Goal: Task Accomplishment & Management: Manage account settings

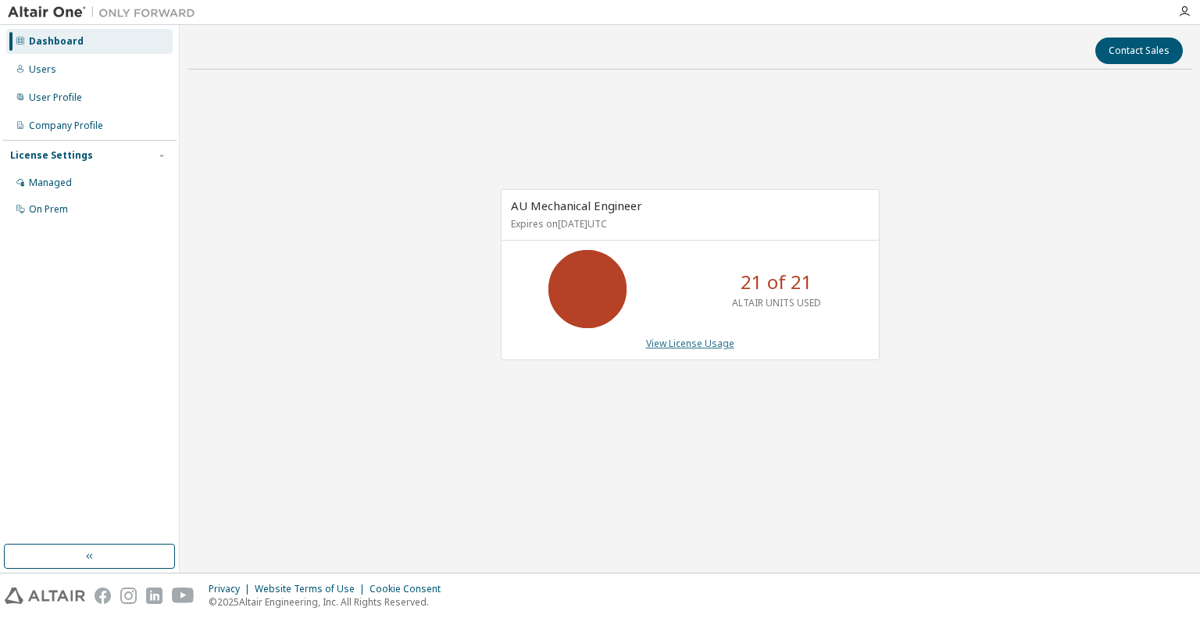
click at [673, 344] on link "View License Usage" at bounding box center [690, 343] width 88 height 13
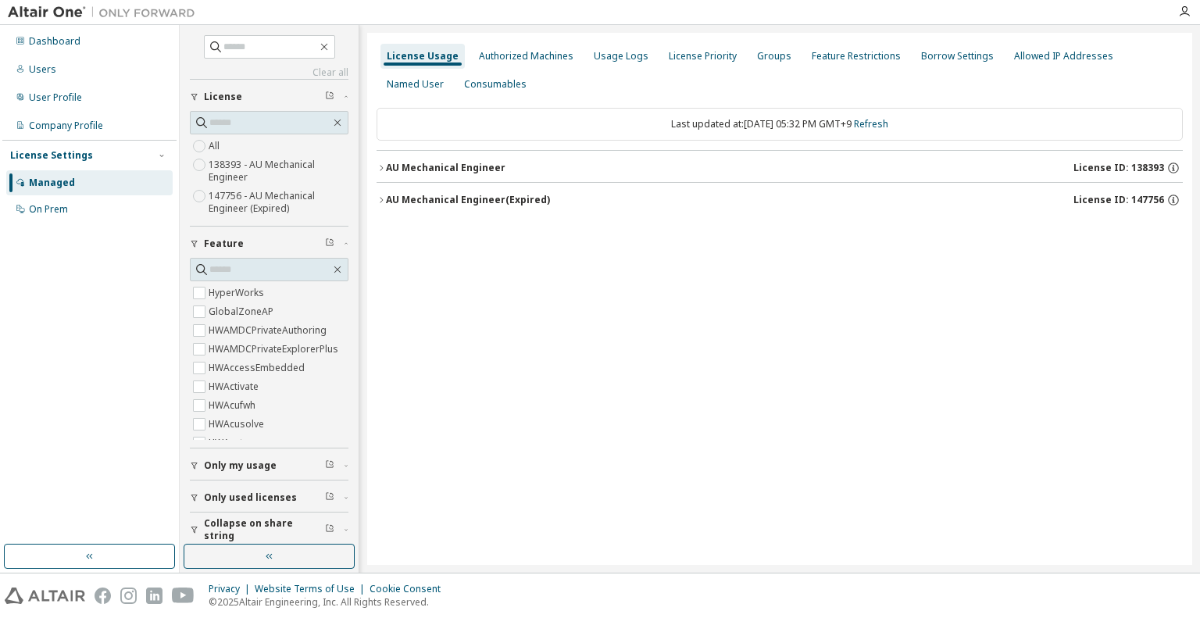
click at [454, 168] on div "AU Mechanical Engineer" at bounding box center [446, 168] width 120 height 13
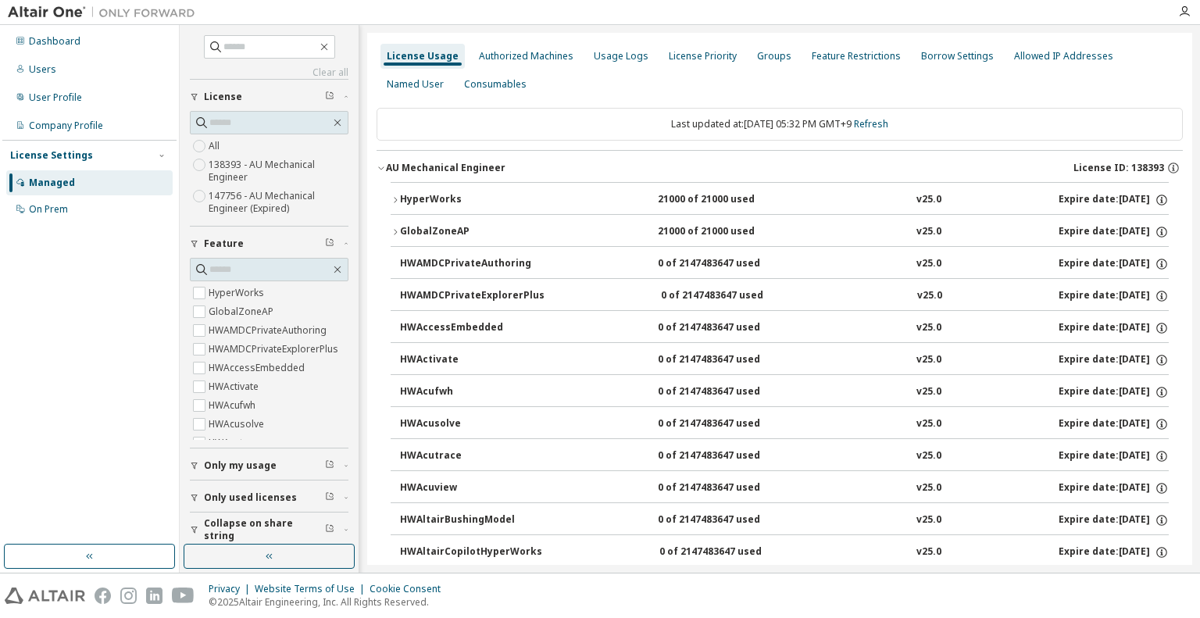
click at [431, 199] on div "HyperWorks" at bounding box center [470, 200] width 141 height 14
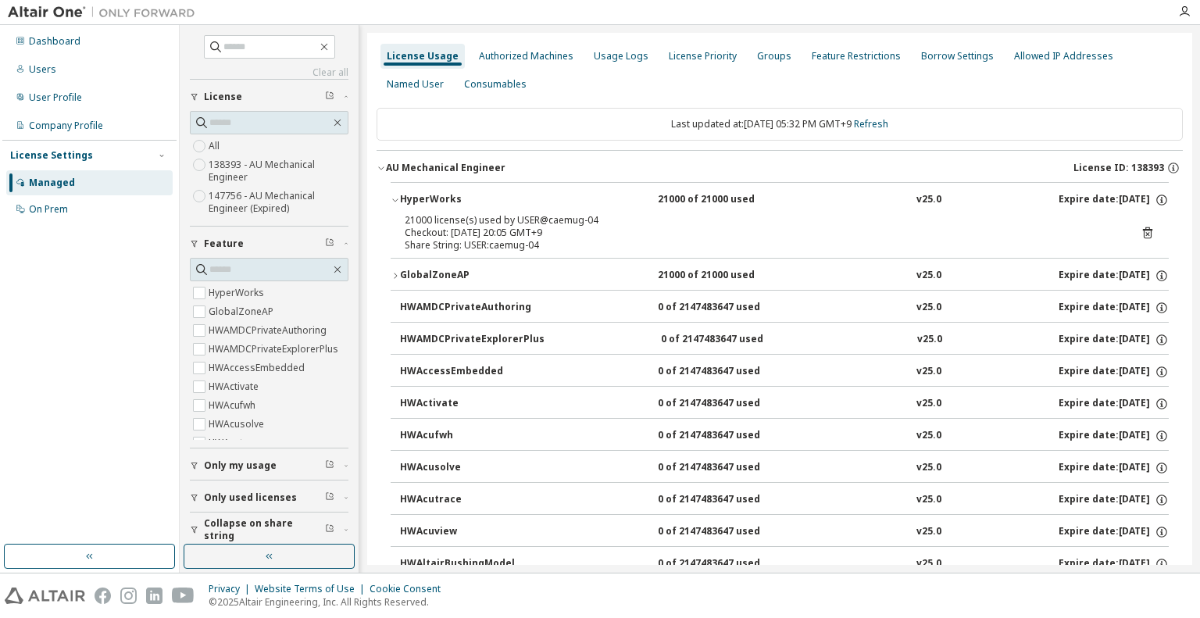
click at [1145, 233] on icon at bounding box center [1147, 234] width 4 height 4
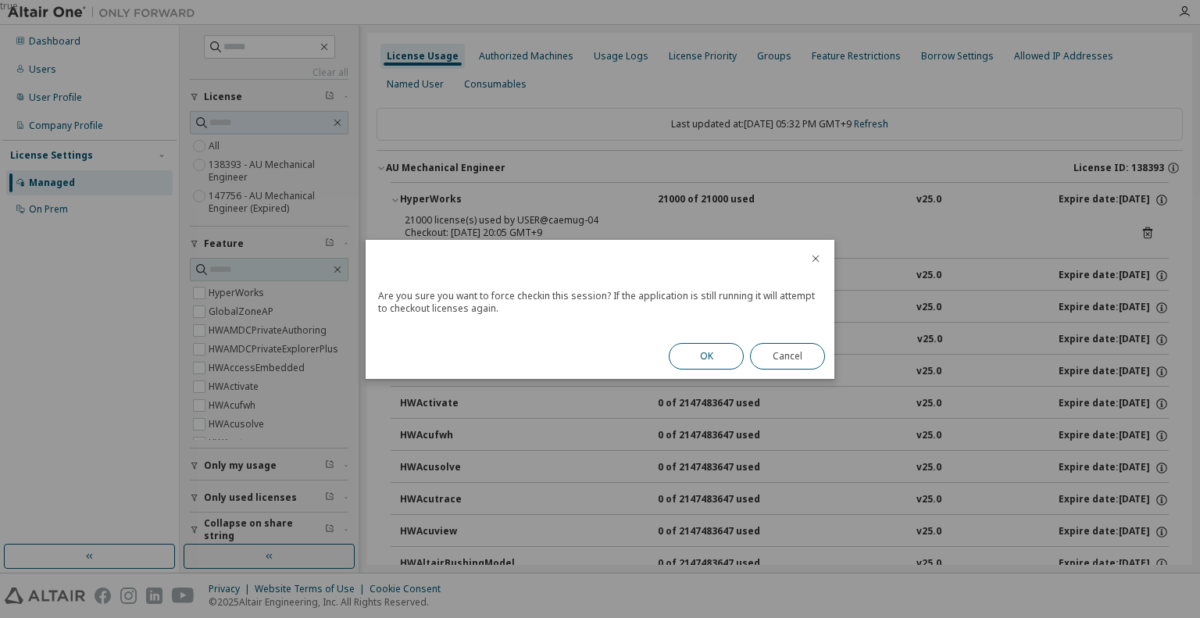
click at [725, 359] on button "OK" at bounding box center [706, 356] width 75 height 27
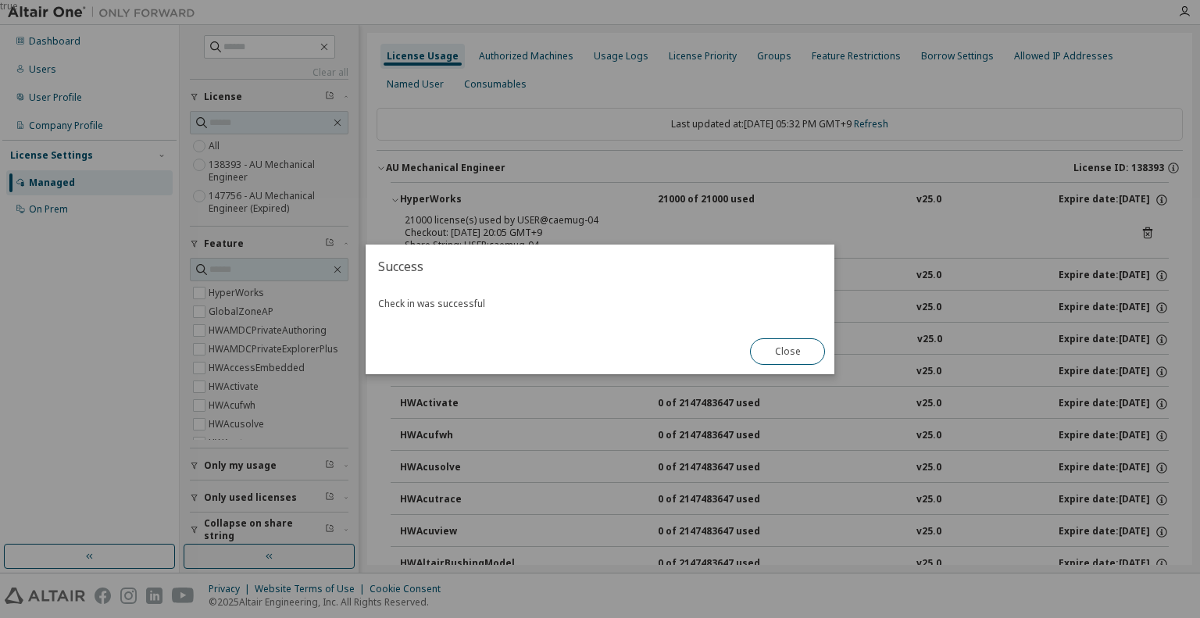
click at [779, 352] on button "Close" at bounding box center [787, 351] width 75 height 27
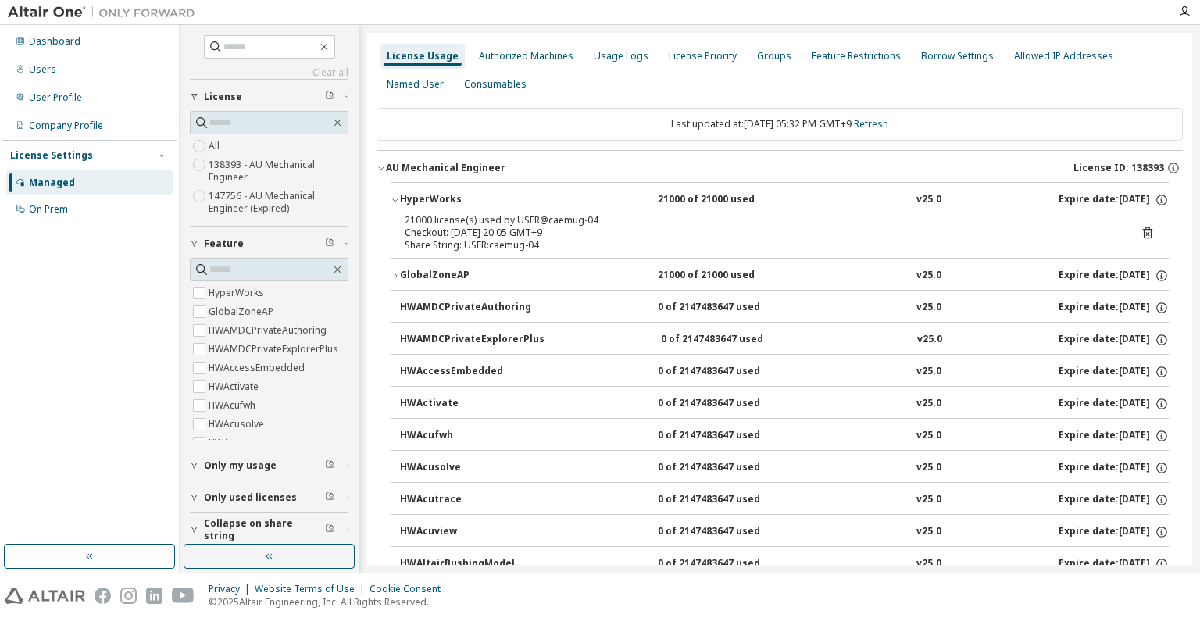
click at [450, 275] on div "GlobalZoneAP" at bounding box center [470, 276] width 141 height 14
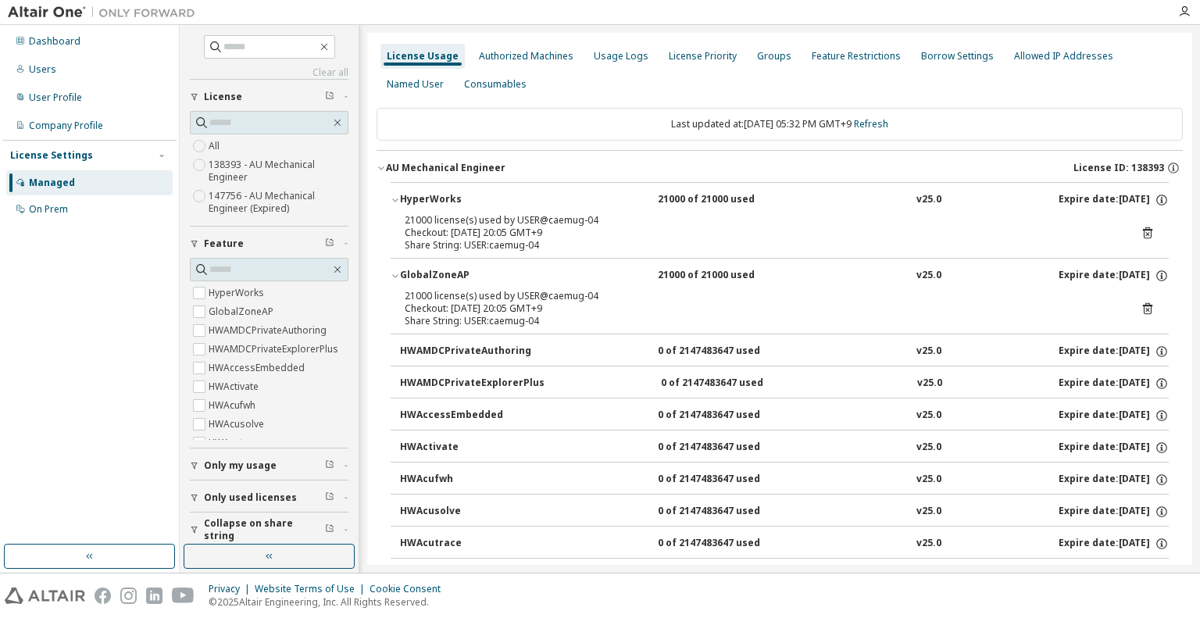
click at [1145, 308] on icon at bounding box center [1147, 310] width 4 height 4
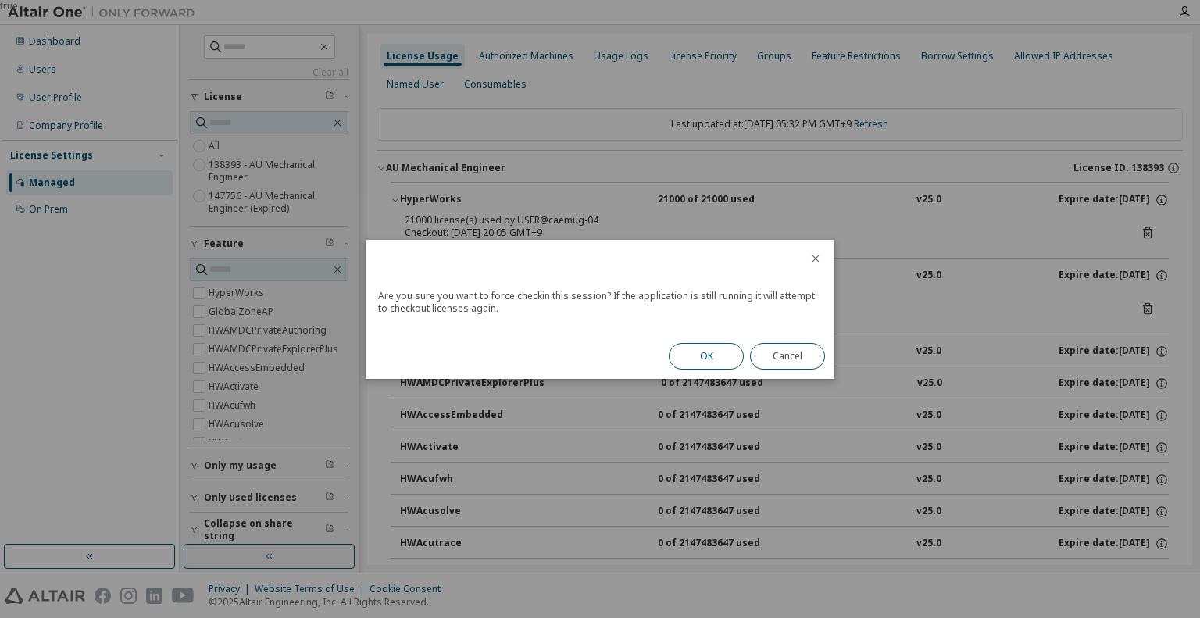
click at [709, 354] on button "OK" at bounding box center [706, 356] width 75 height 27
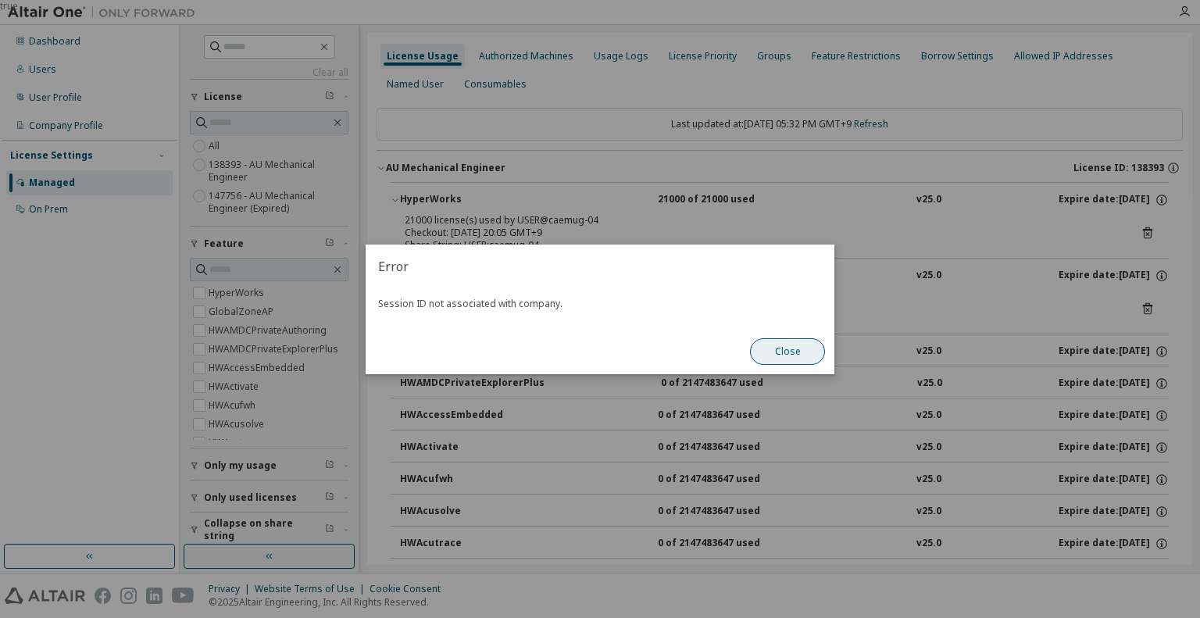
click at [763, 356] on button "Close" at bounding box center [787, 351] width 75 height 27
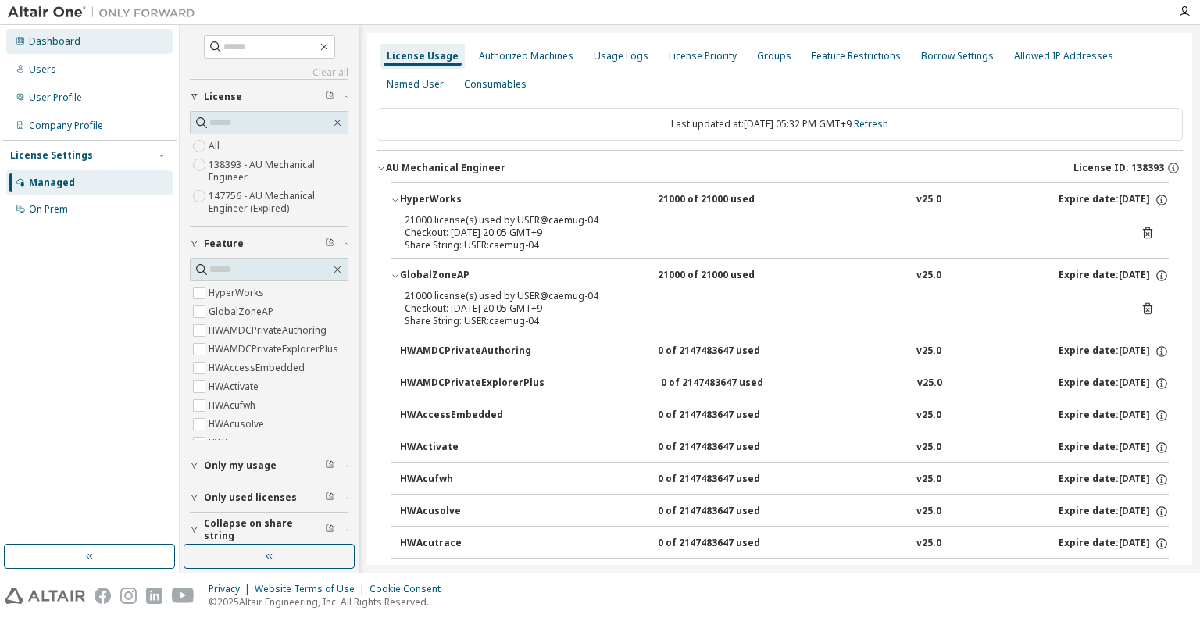
click at [68, 41] on div "Dashboard" at bounding box center [55, 41] width 52 height 13
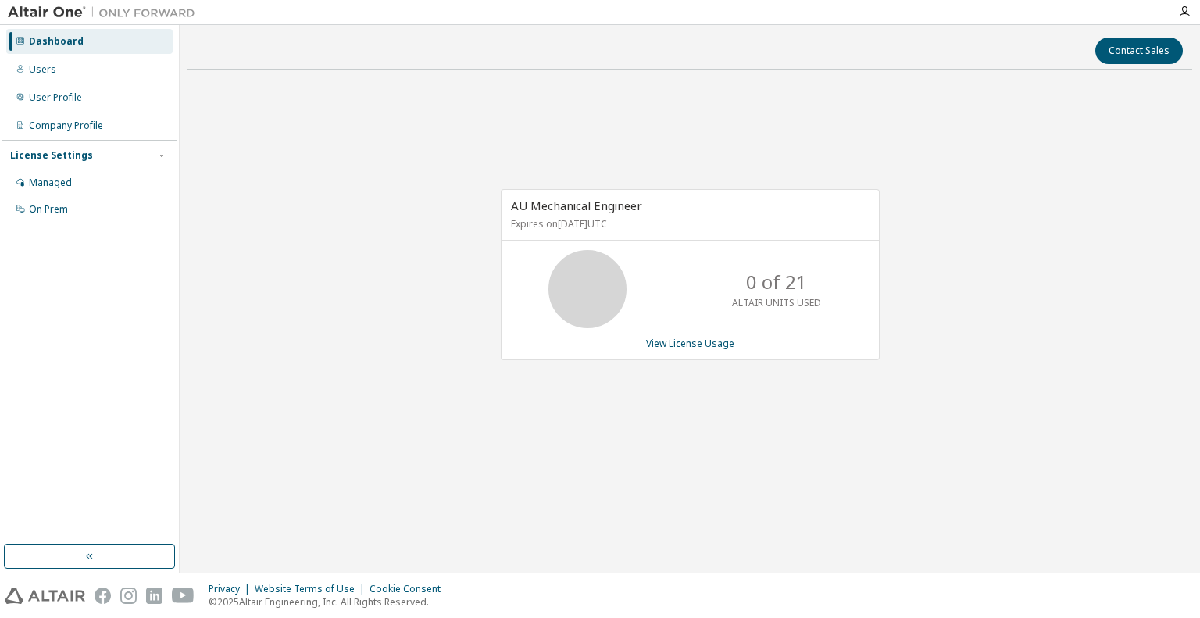
click at [1025, 315] on div "AU Mechanical Engineer Expires on January 1, 2026 UTC 0 of 21 ALTAIR UNITS USED…" at bounding box center [690, 283] width 1005 height 402
click at [687, 346] on link "View License Usage" at bounding box center [690, 343] width 88 height 13
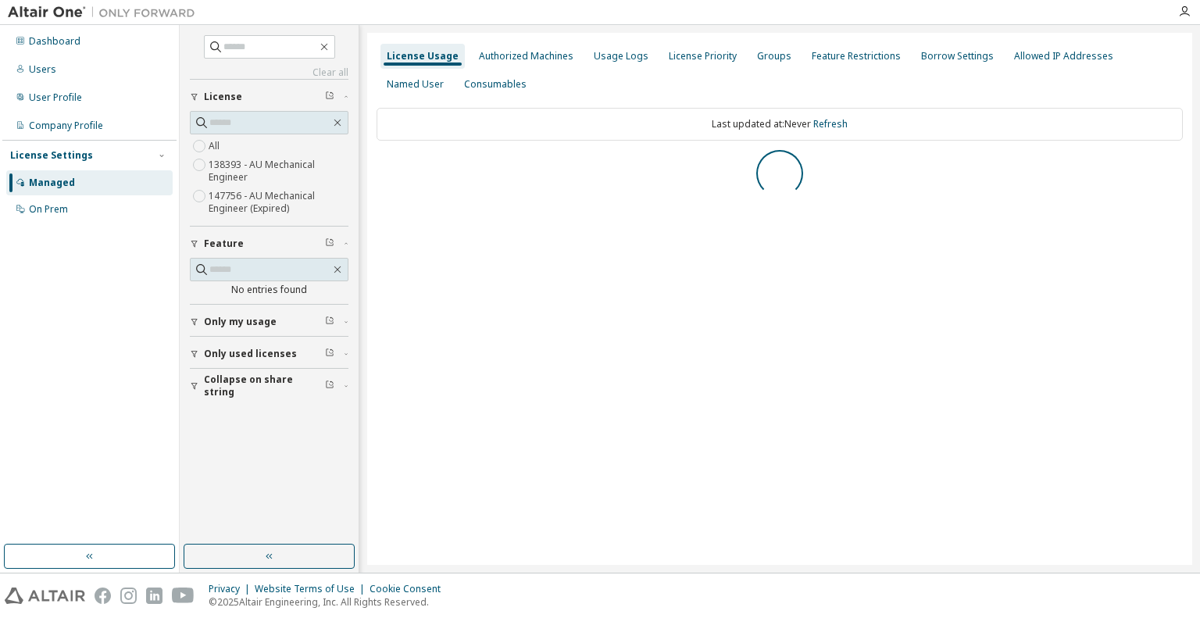
click at [255, 167] on label "138393 - AU Mechanical Engineer" at bounding box center [279, 170] width 140 height 31
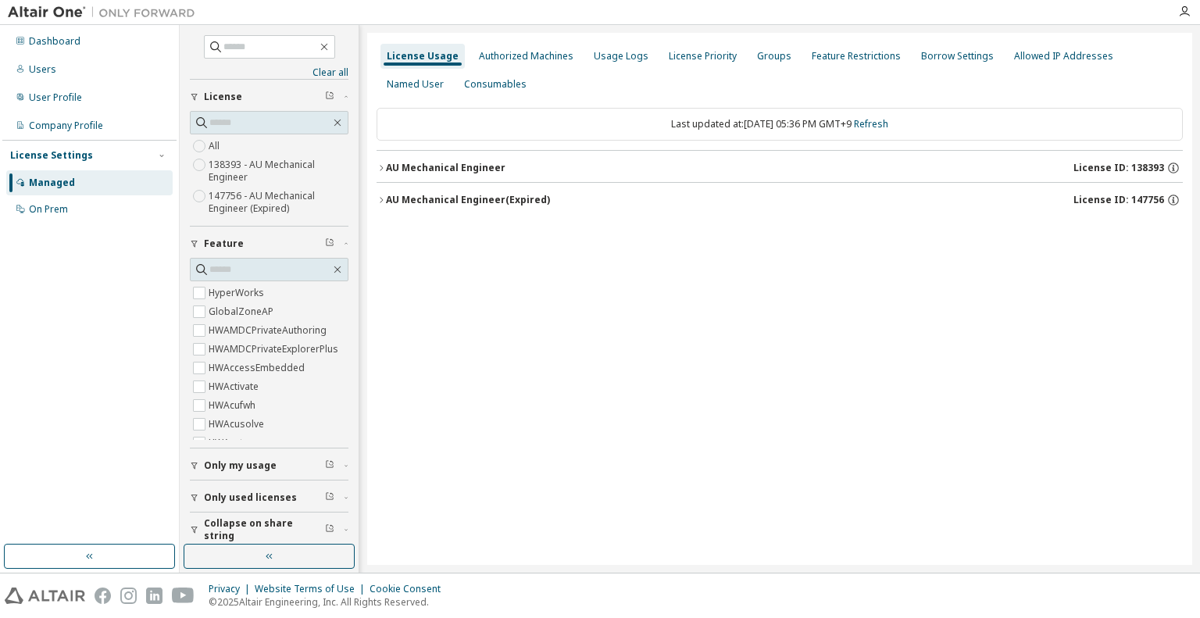
click at [477, 174] on button "AU Mechanical Engineer License ID: 138393" at bounding box center [780, 168] width 806 height 34
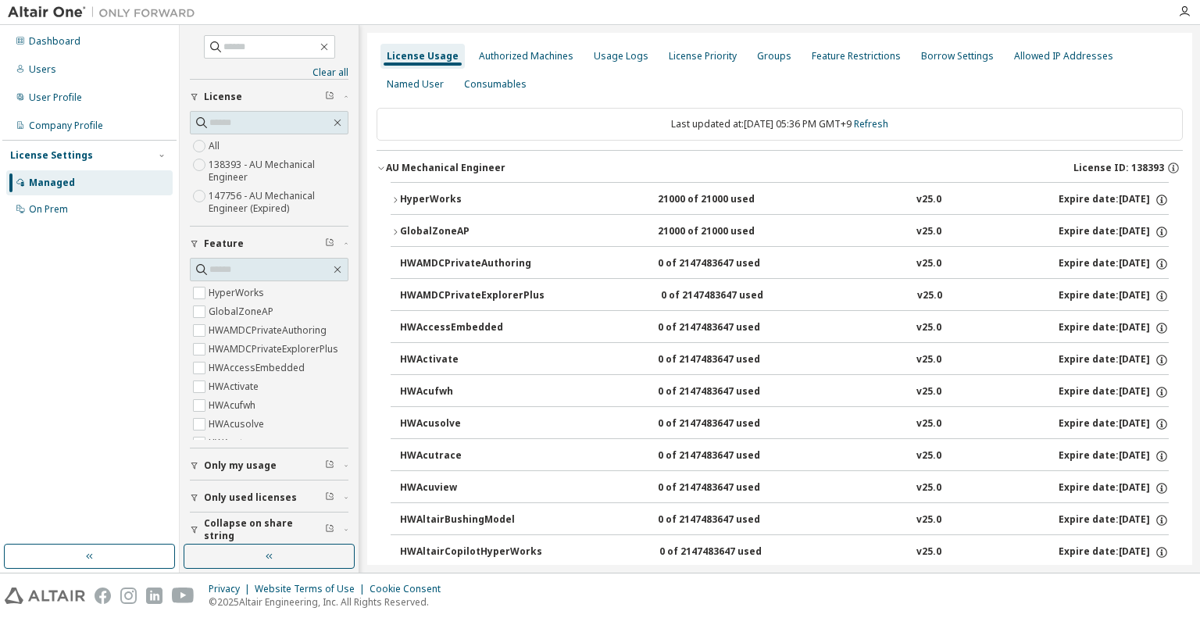
click at [418, 202] on div "HyperWorks" at bounding box center [470, 200] width 141 height 14
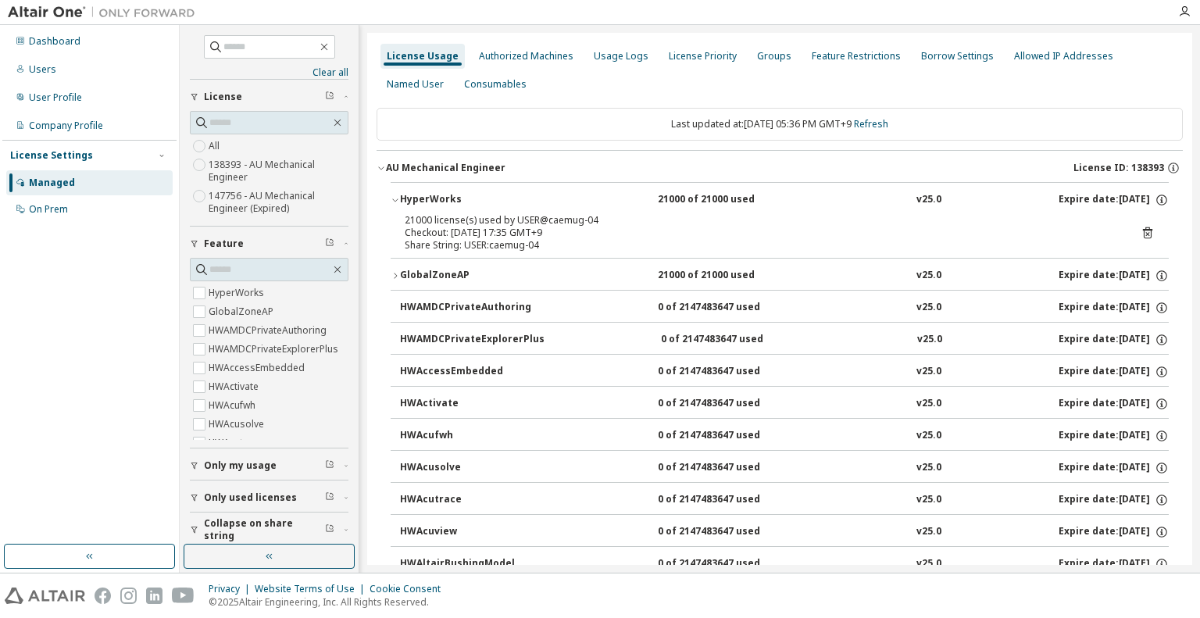
click at [1145, 229] on icon at bounding box center [1148, 233] width 14 height 14
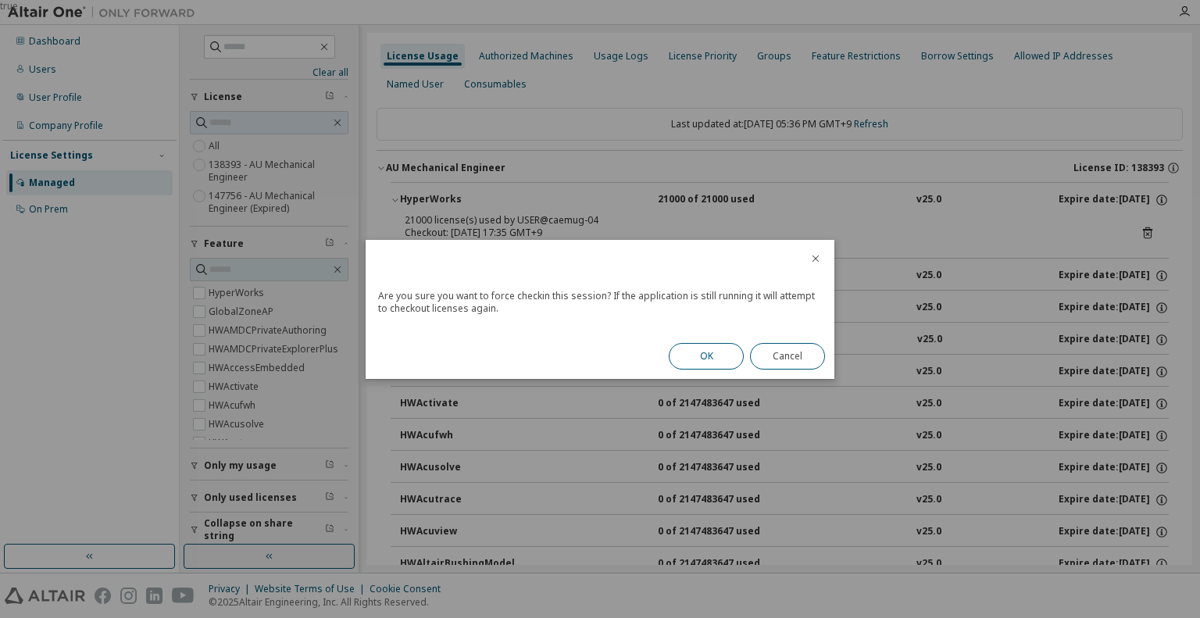
click at [699, 360] on button "OK" at bounding box center [706, 356] width 75 height 27
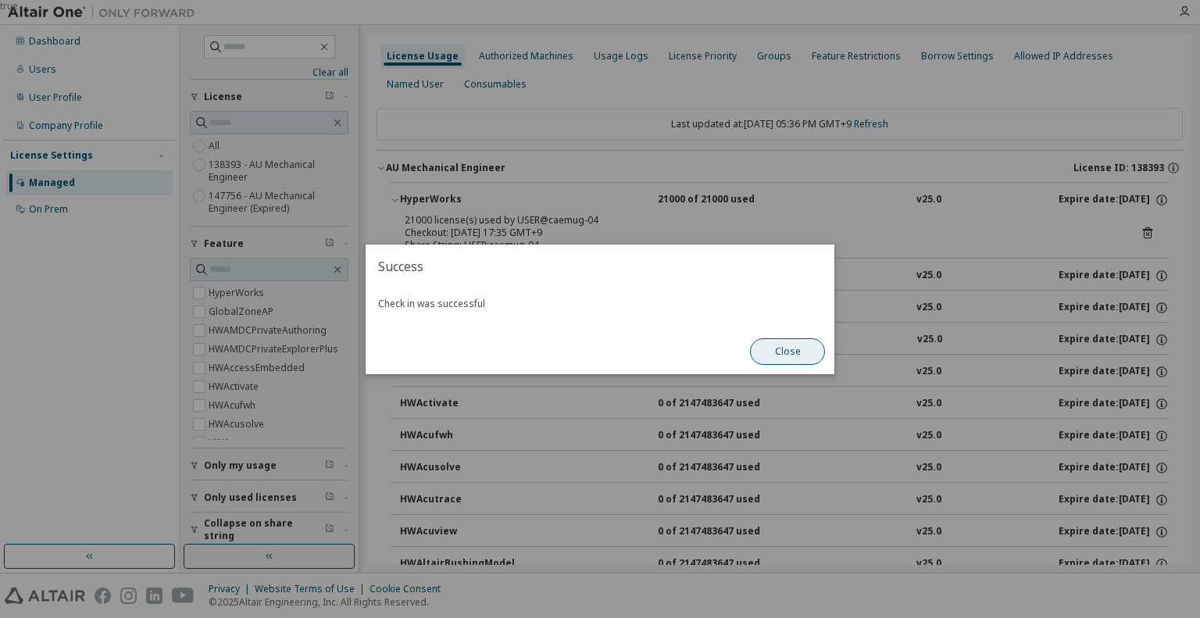
click at [777, 355] on button "Close" at bounding box center [787, 351] width 75 height 27
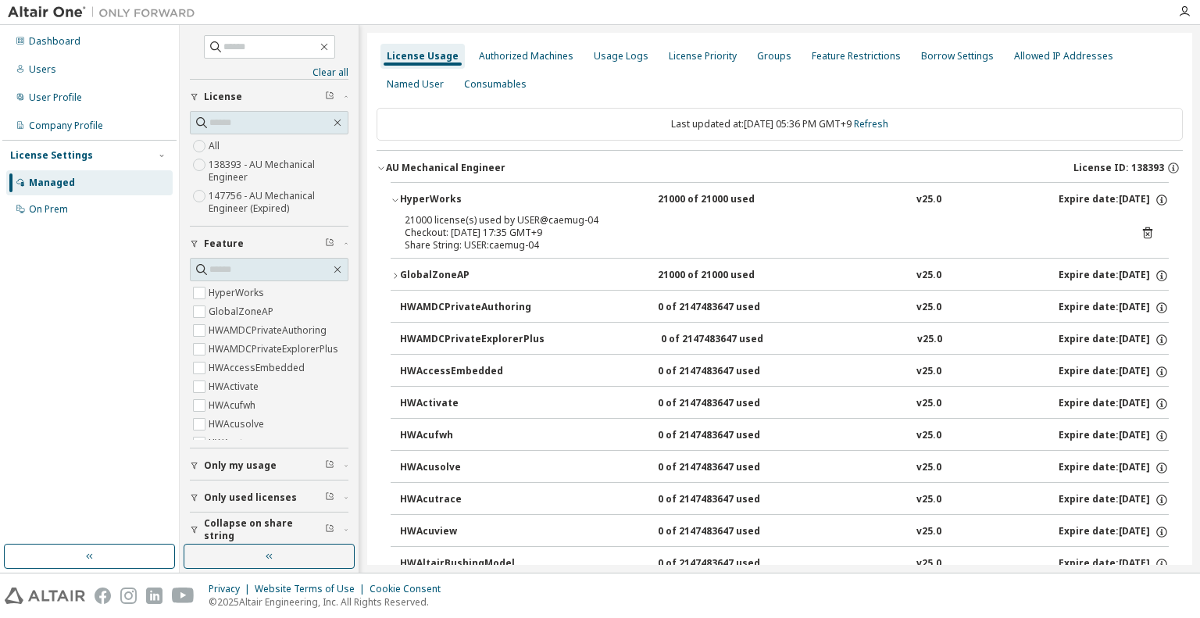
click at [453, 274] on div "GlobalZoneAP" at bounding box center [470, 276] width 141 height 14
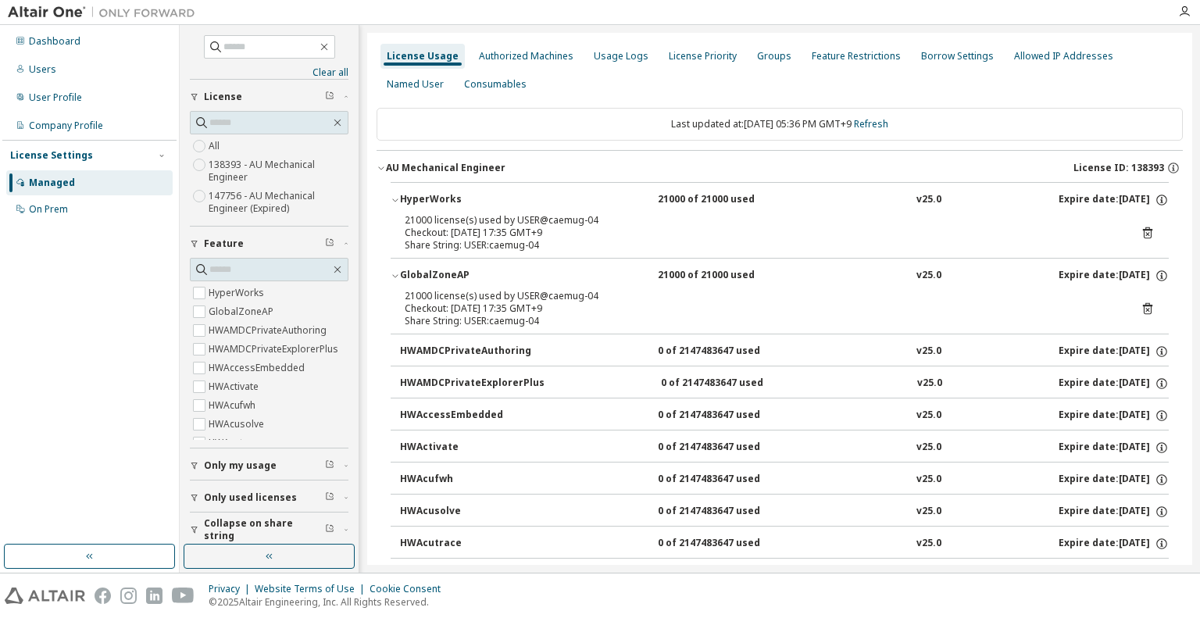
click at [1142, 309] on icon at bounding box center [1148, 309] width 14 height 14
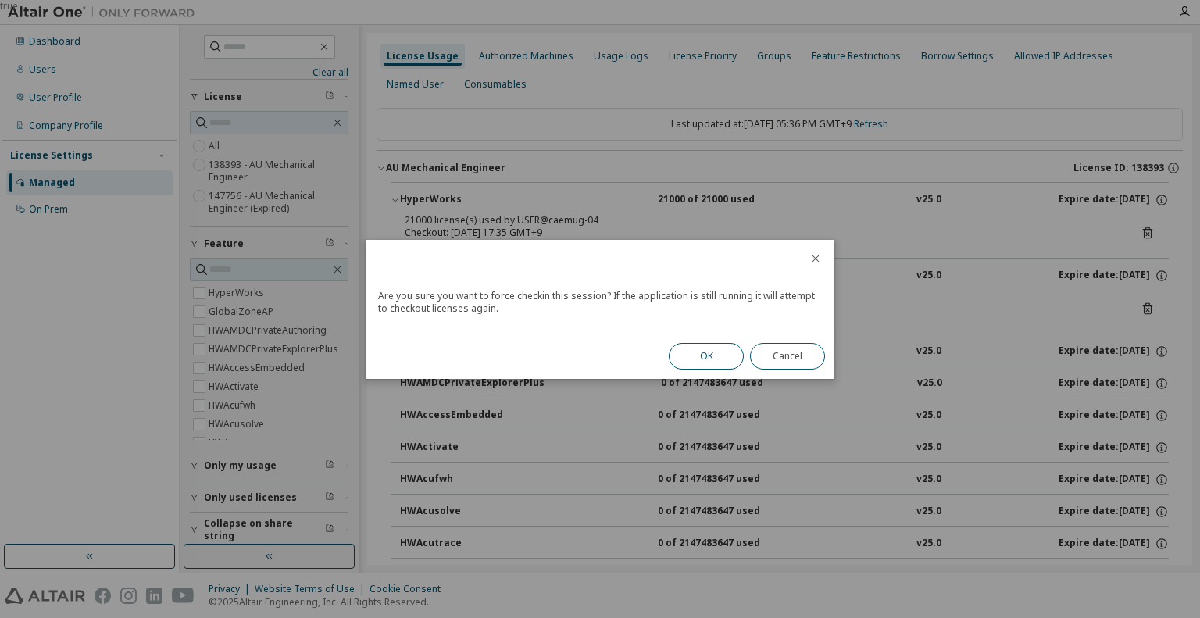
click at [717, 352] on button "OK" at bounding box center [706, 356] width 75 height 27
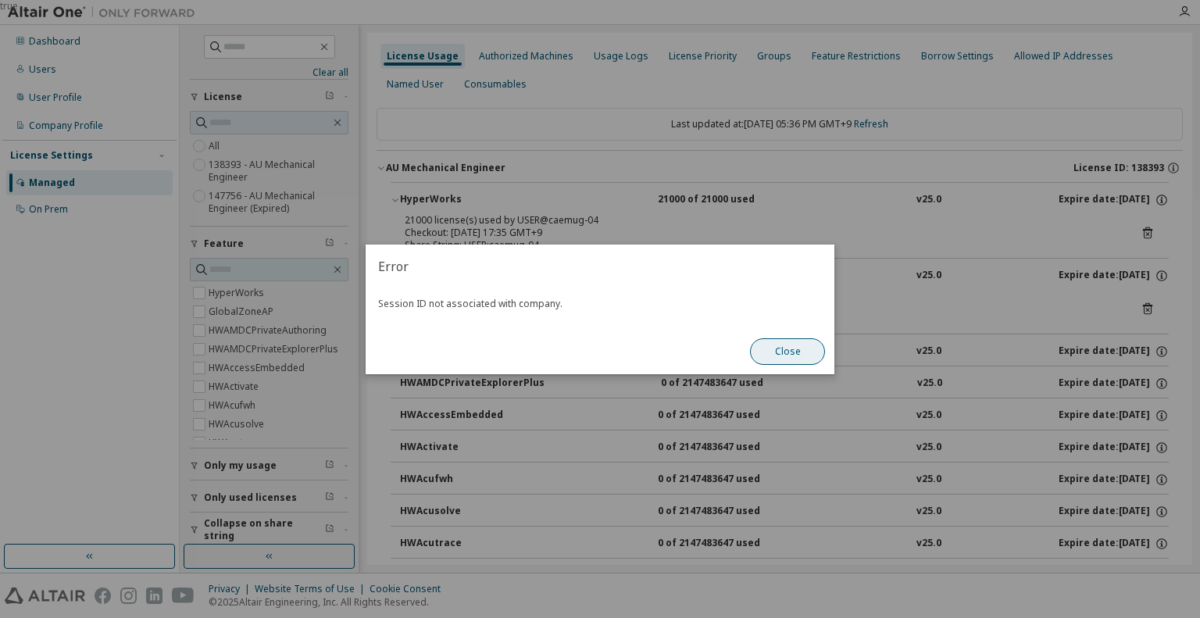
click at [788, 341] on button "Close" at bounding box center [787, 351] width 75 height 27
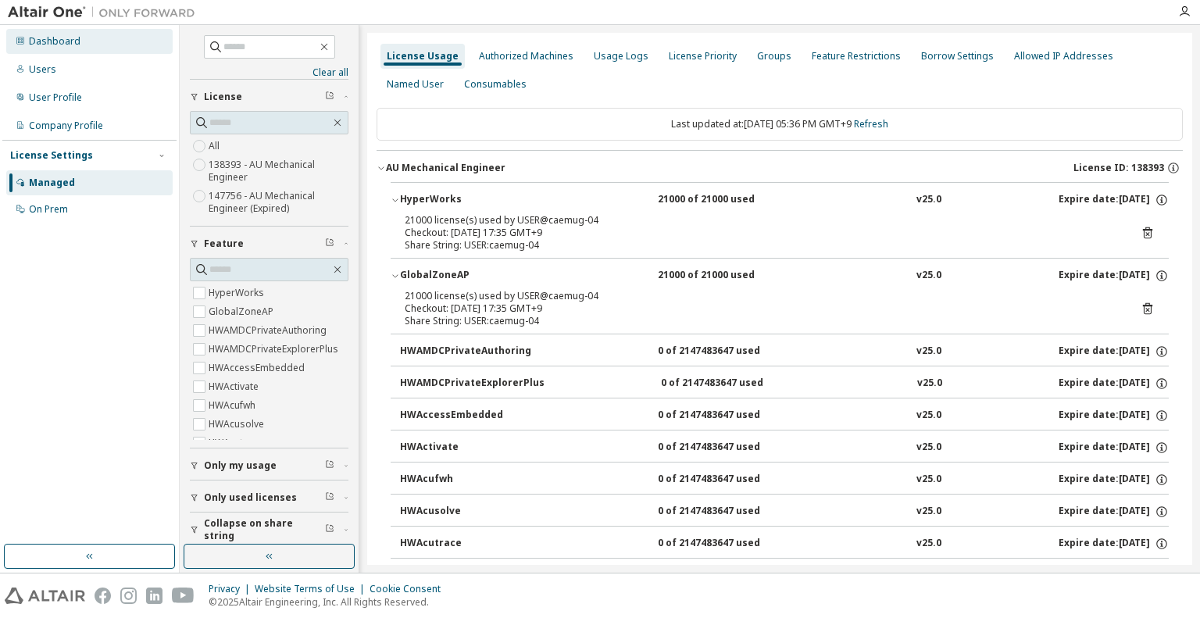
click at [48, 41] on div "Dashboard" at bounding box center [55, 41] width 52 height 13
